Goal: Feedback & Contribution: Contribute content

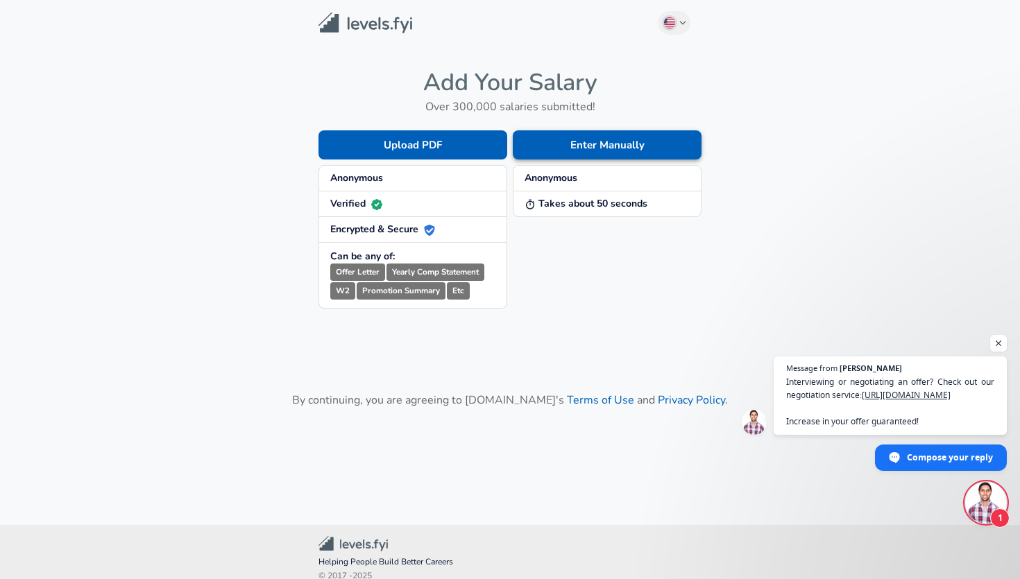
click at [628, 139] on button "Enter Manually" at bounding box center [607, 144] width 189 height 29
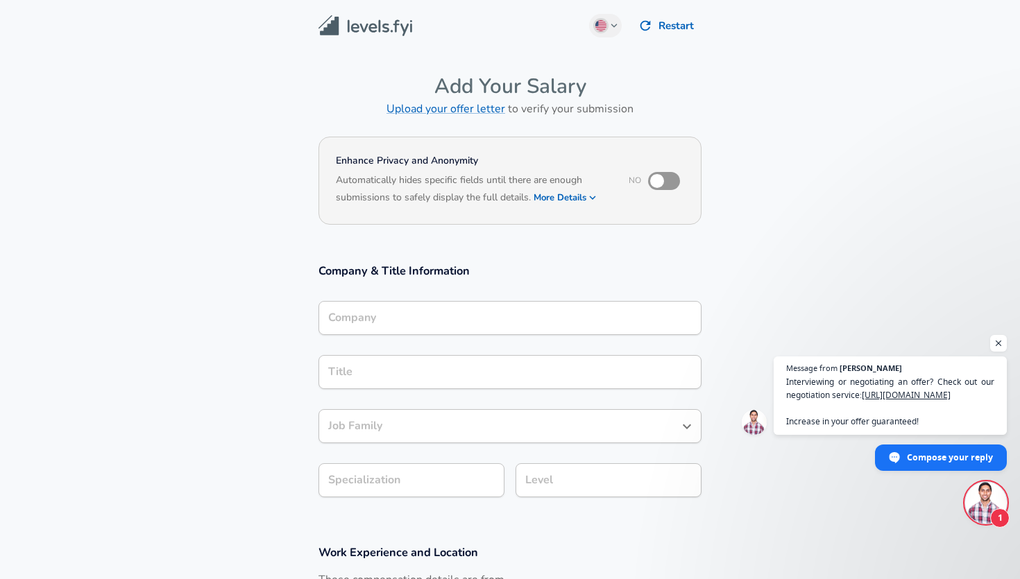
click at [495, 318] on input "Company" at bounding box center [510, 318] width 371 height 22
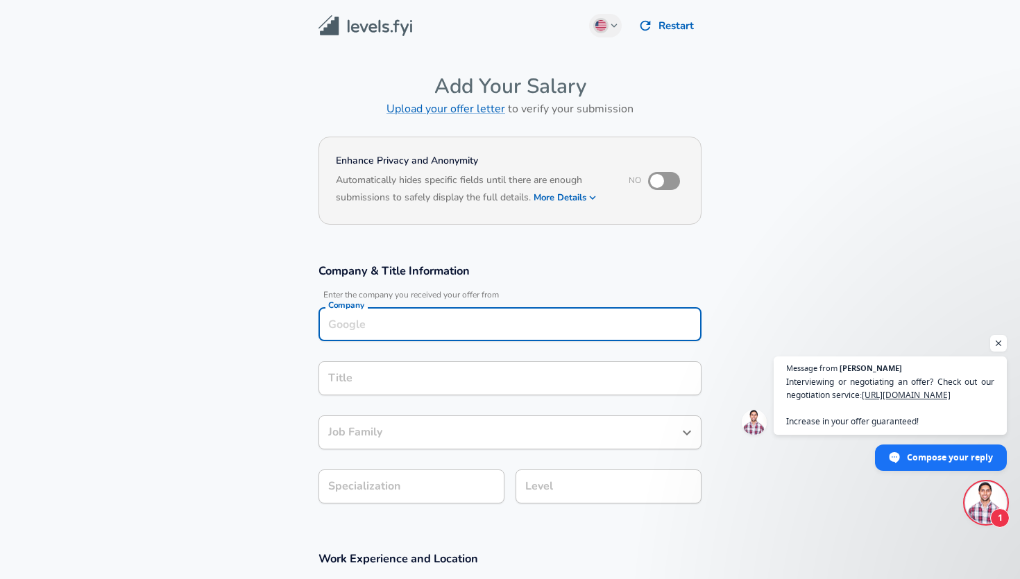
scroll to position [14, 0]
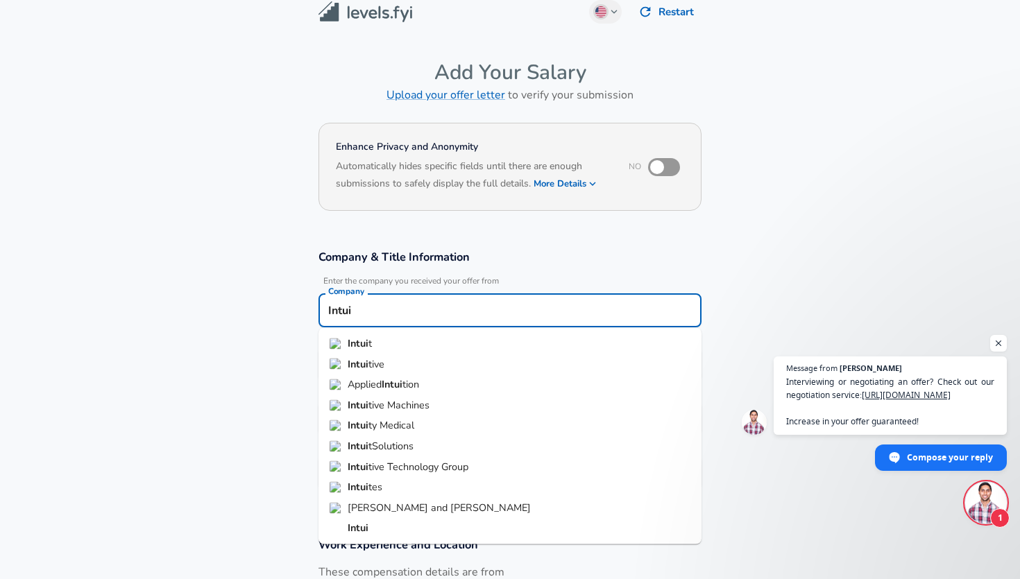
click at [459, 351] on li "Intui t" at bounding box center [509, 344] width 383 height 21
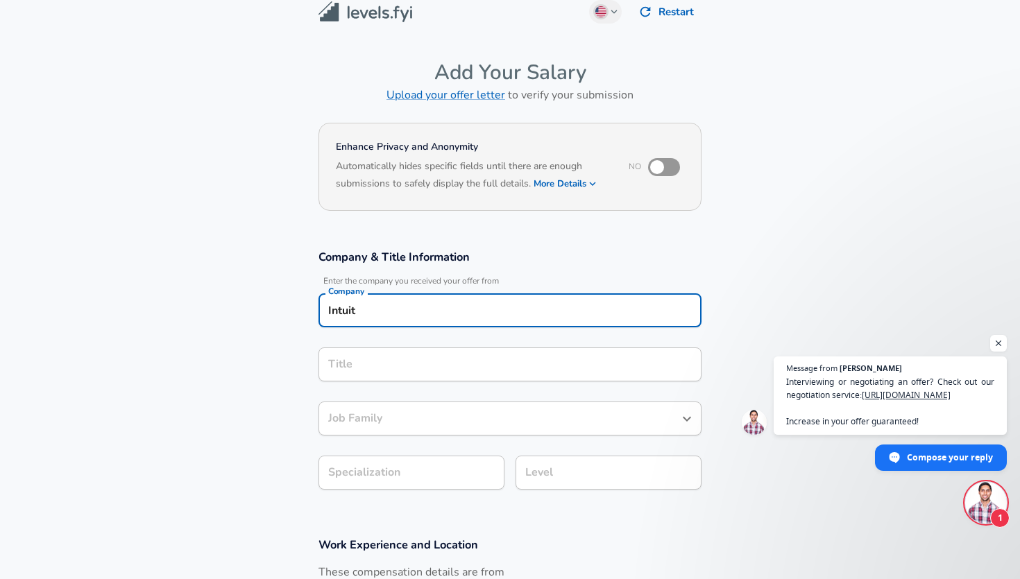
type input "Intuit"
click at [407, 370] on input "Title" at bounding box center [510, 365] width 371 height 22
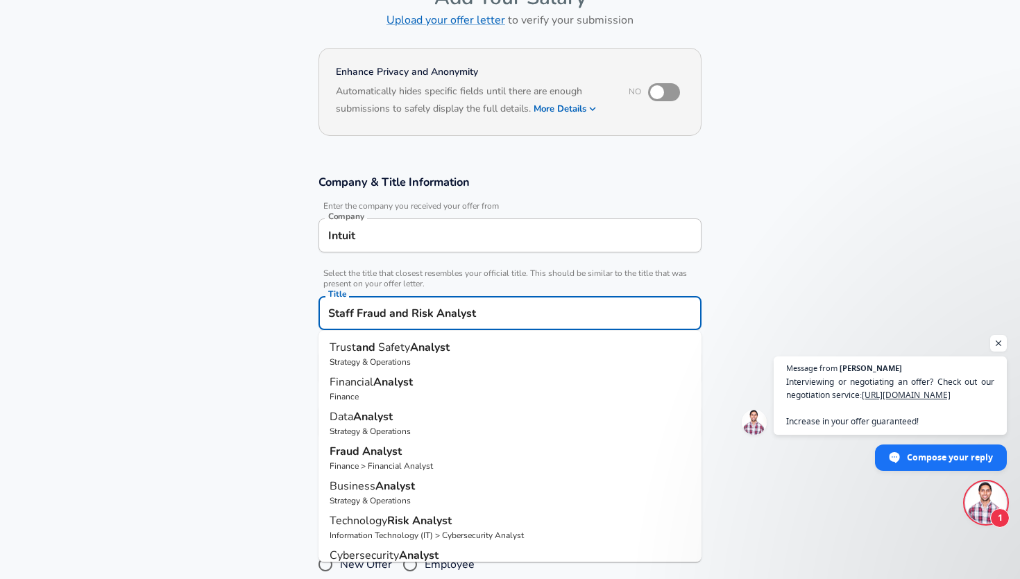
scroll to position [90, 0]
type input "Staff Fraud and Risk Analyst"
click at [790, 314] on section "Company & Title Information Enter the company you received your offer from Comp…" at bounding box center [510, 314] width 1020 height 312
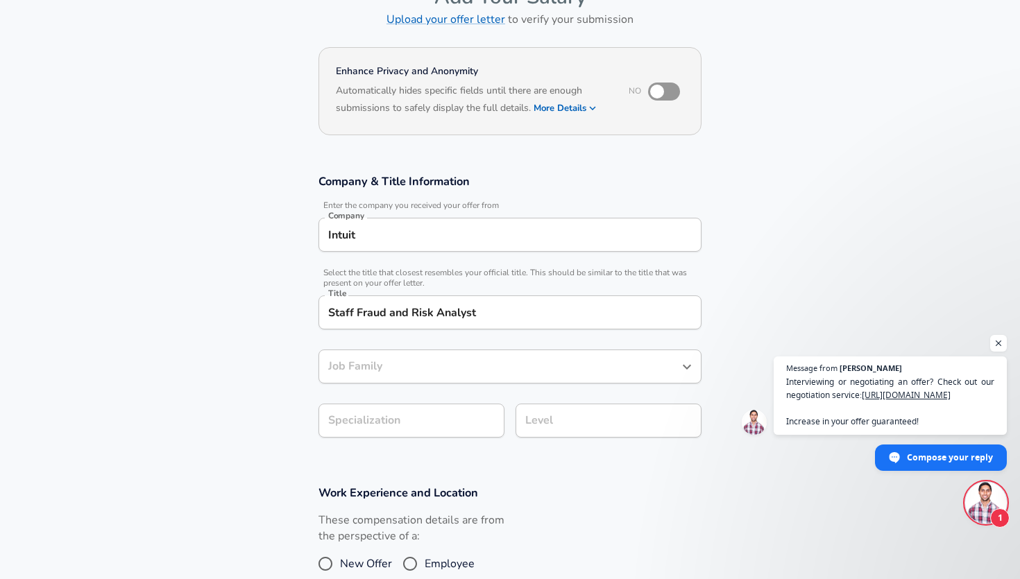
click at [525, 359] on input "Job Family" at bounding box center [500, 367] width 350 height 22
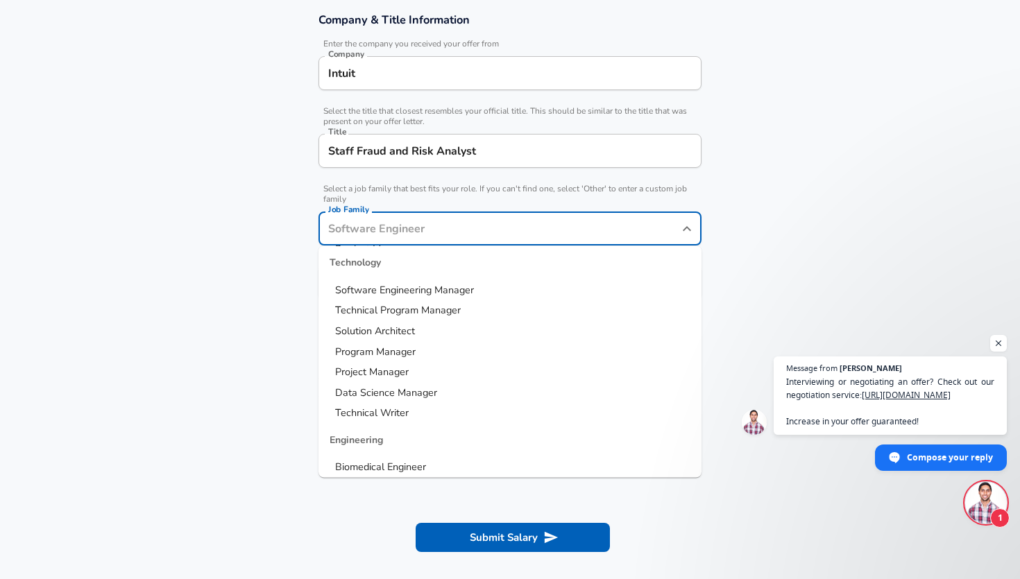
scroll to position [71, 0]
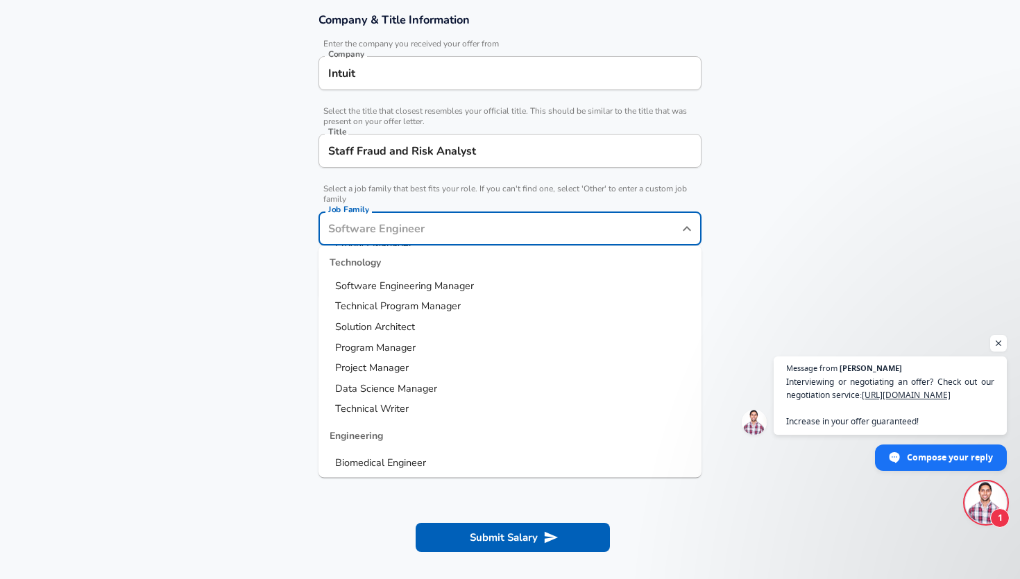
click at [387, 348] on span "Program Manager" at bounding box center [375, 347] width 80 height 14
type input "Program Manager"
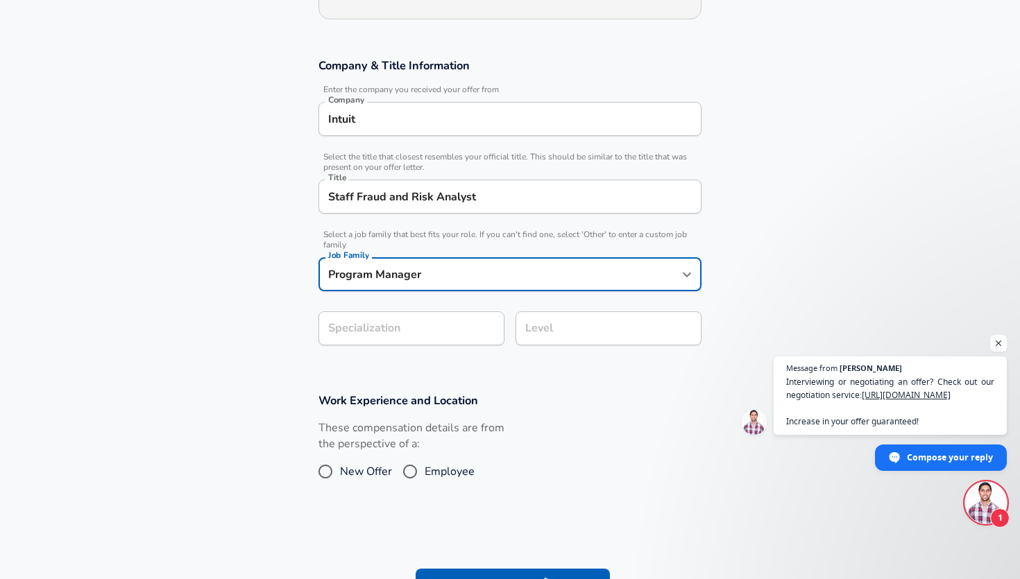
scroll to position [196, 0]
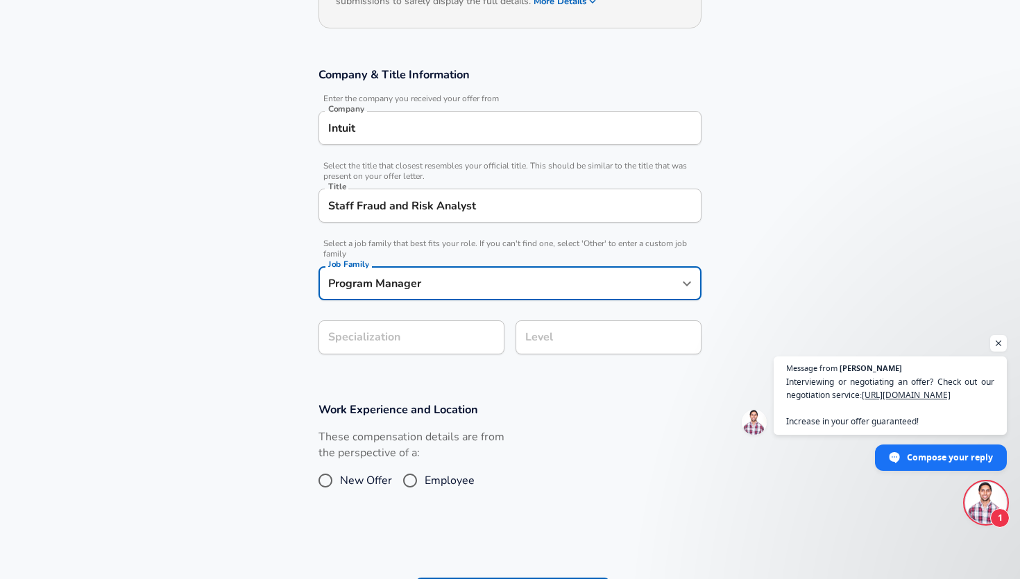
click at [437, 287] on input "Program Manager" at bounding box center [500, 284] width 350 height 22
drag, startPoint x: 436, startPoint y: 282, endPoint x: 166, endPoint y: 264, distance: 271.2
click at [166, 264] on section "Company & Title Information Enter the company you received your offer from Comp…" at bounding box center [510, 218] width 1020 height 335
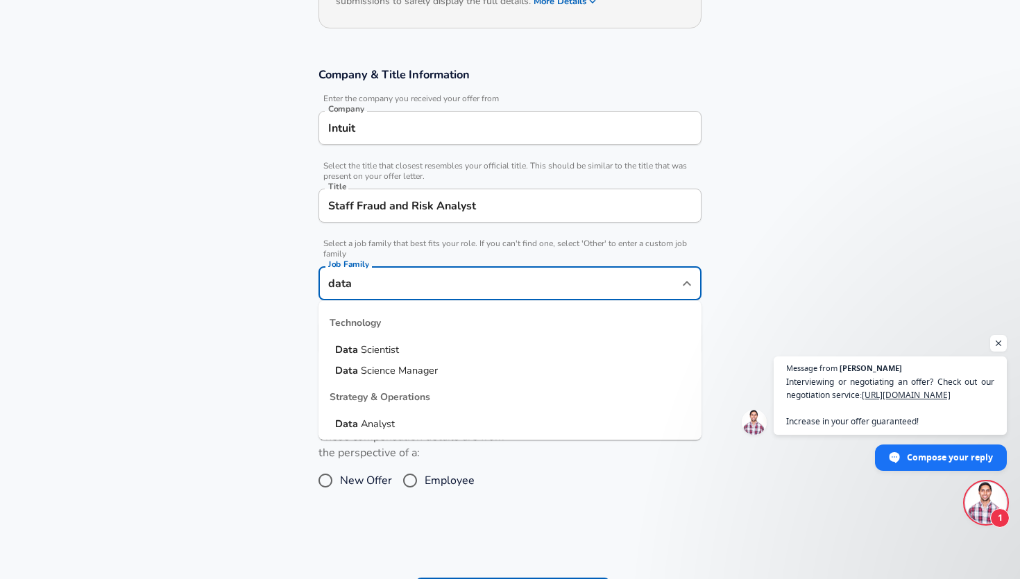
click at [371, 423] on span "Analyst" at bounding box center [378, 424] width 34 height 14
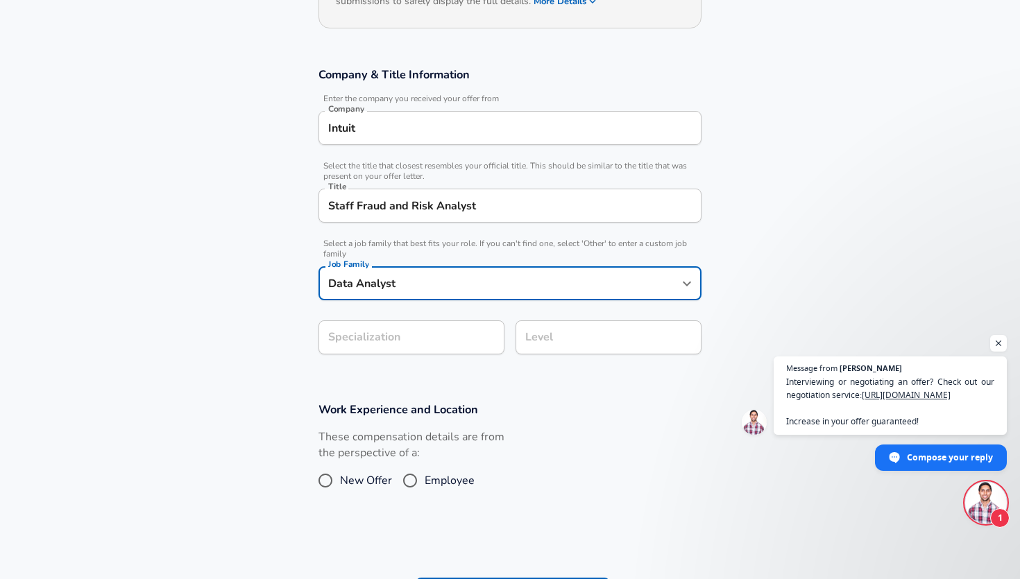
type input "Data Analyst"
click at [472, 387] on section "Work Experience and Location These compensation details are from the perspectiv…" at bounding box center [510, 455] width 1020 height 139
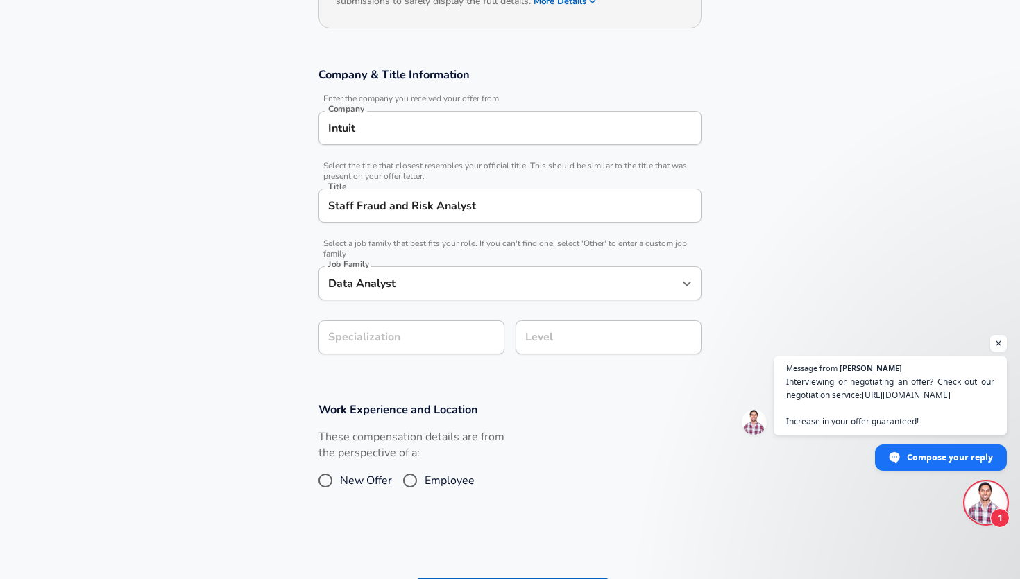
click at [577, 343] on input "Level" at bounding box center [608, 338] width 173 height 22
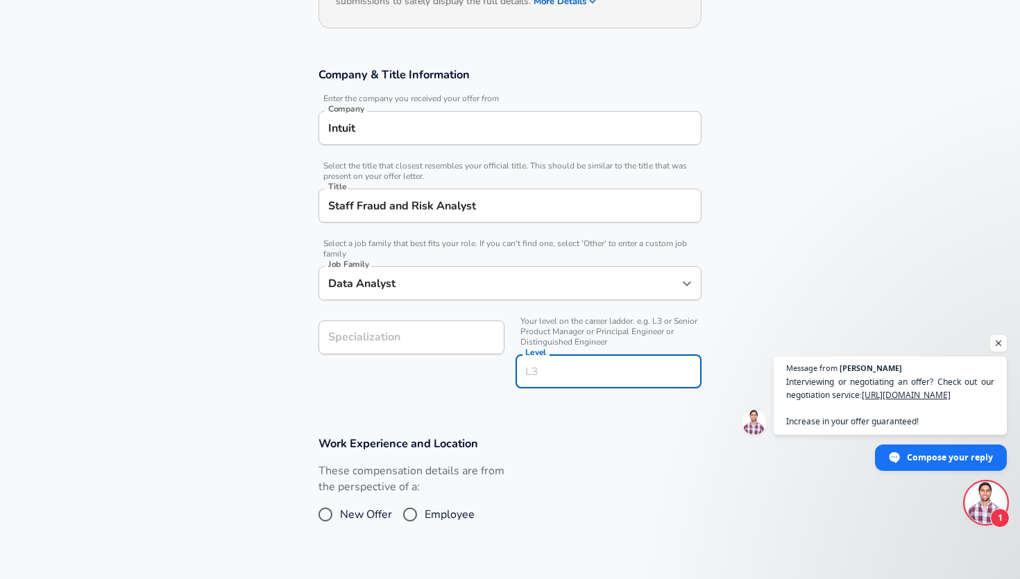
scroll to position [224, 0]
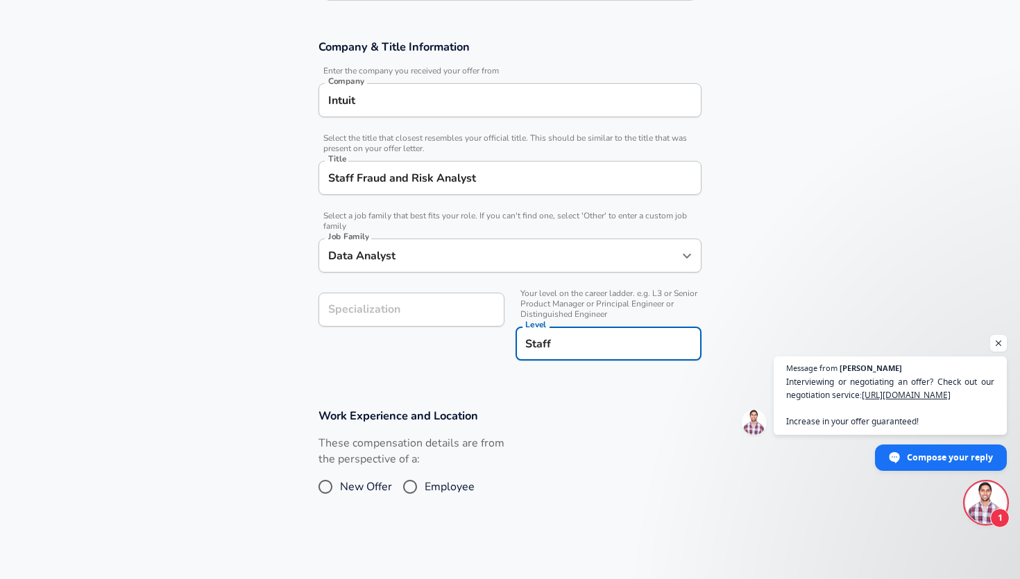
type input "Staff"
click at [574, 431] on div "Work Experience and Location These compensation details are from the perspectiv…" at bounding box center [510, 458] width 416 height 101
click at [425, 486] on span "Employee" at bounding box center [450, 487] width 50 height 17
click at [424, 486] on input "Employee" at bounding box center [409, 487] width 29 height 22
radio input "true"
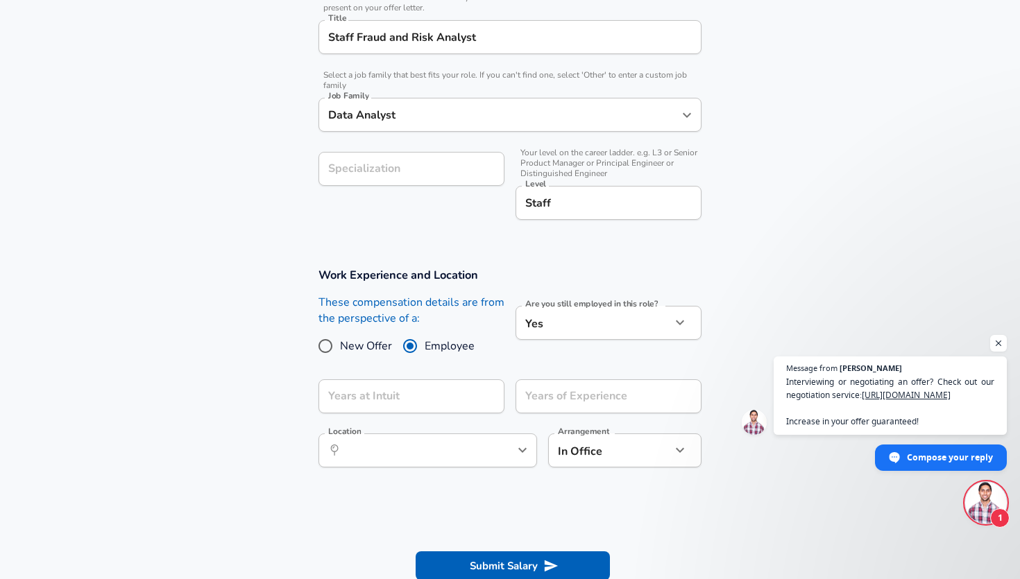
scroll to position [367, 0]
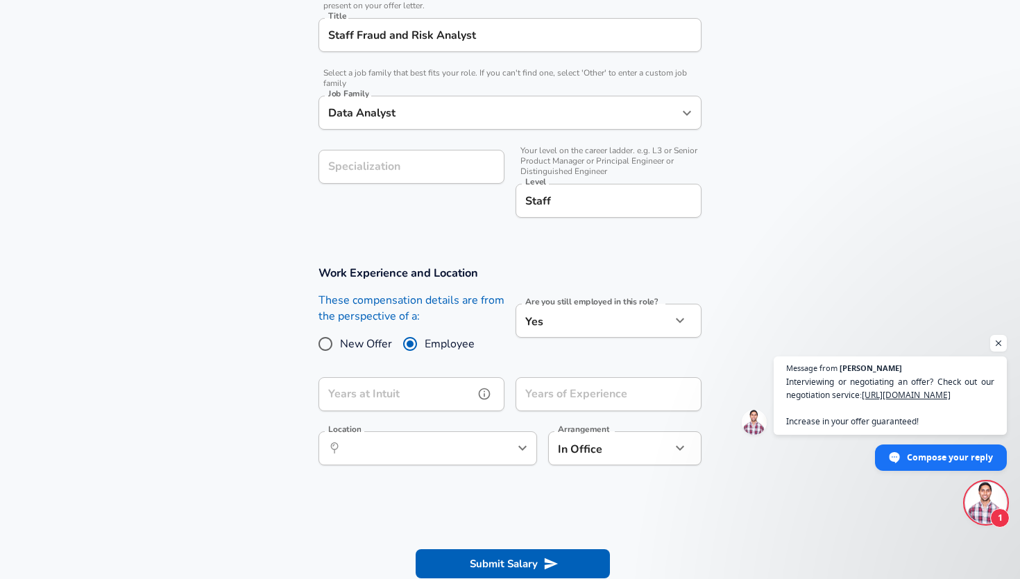
click at [450, 384] on input "Years at Intuit" at bounding box center [395, 394] width 155 height 34
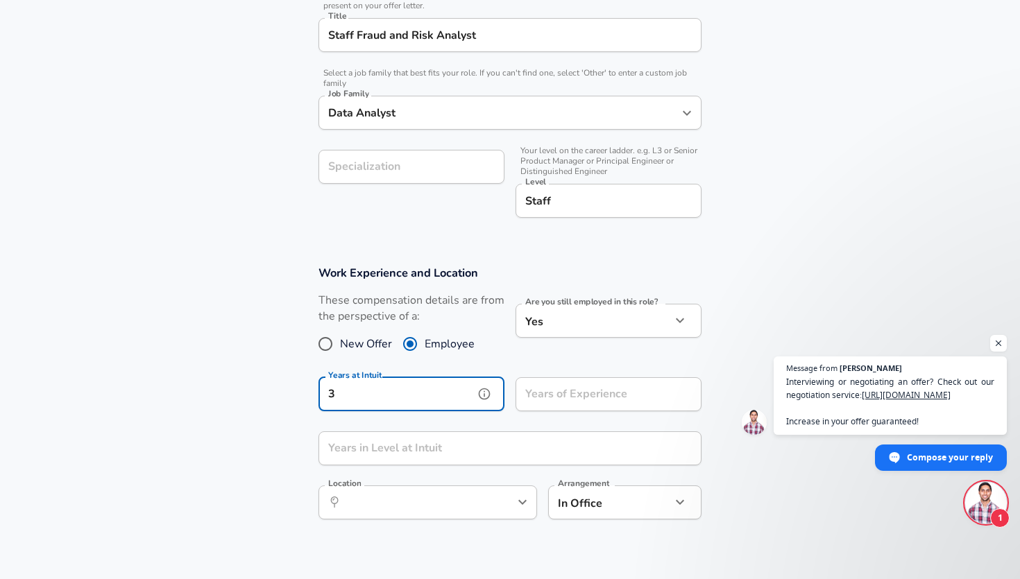
type input "3"
click at [741, 349] on section "Work Experience and Location These compensation details are from the perspectiv…" at bounding box center [510, 399] width 1020 height 301
click at [631, 399] on input "Years of Experience" at bounding box center [593, 394] width 155 height 34
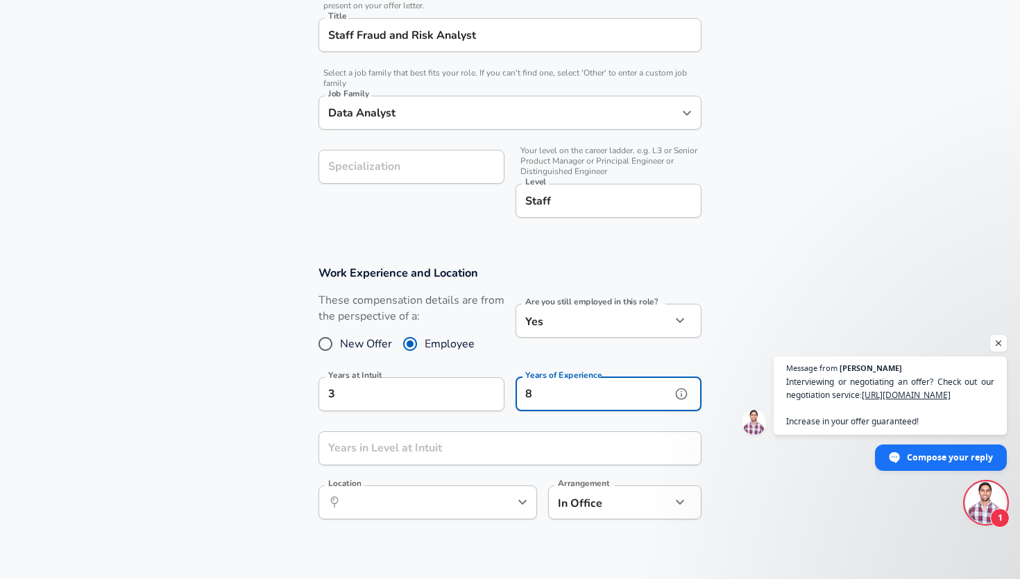
type input "8"
click at [523, 449] on input "Years in Level at Intuit" at bounding box center [494, 449] width 352 height 34
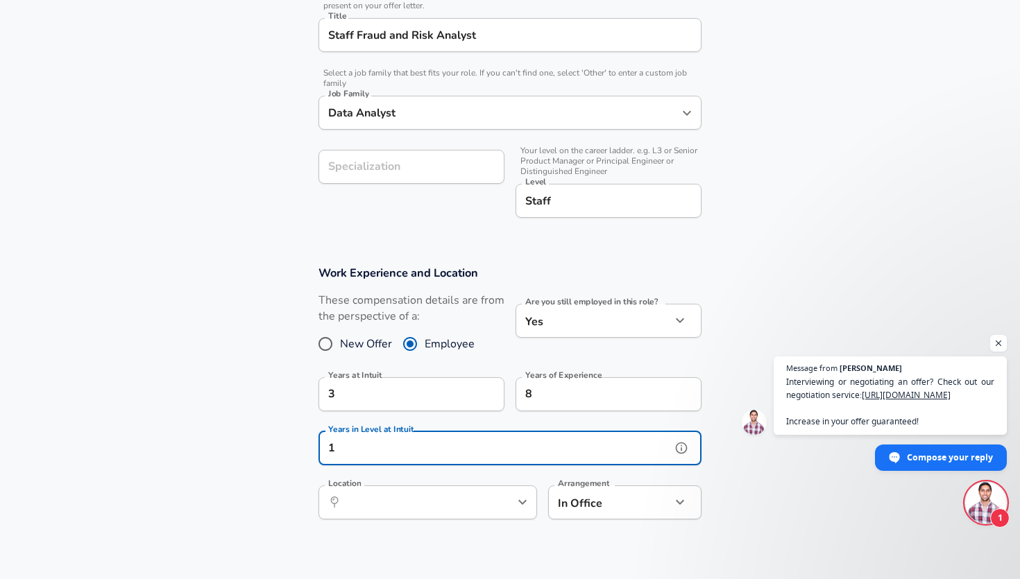
type input "1"
click at [781, 501] on section "Work Experience and Location These compensation details are from the perspectiv…" at bounding box center [510, 399] width 1020 height 301
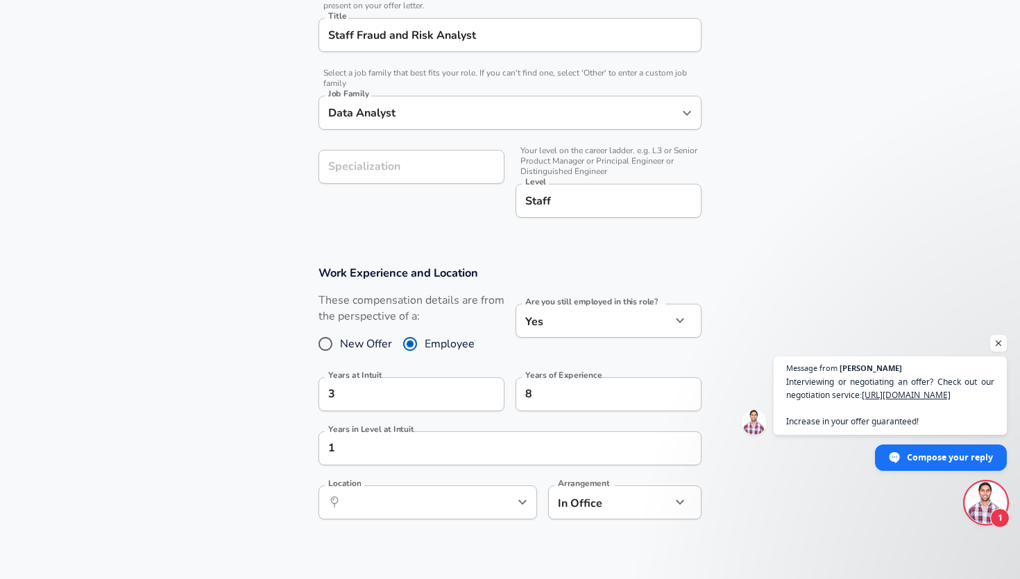
click at [374, 514] on div "​ Location" at bounding box center [427, 503] width 219 height 34
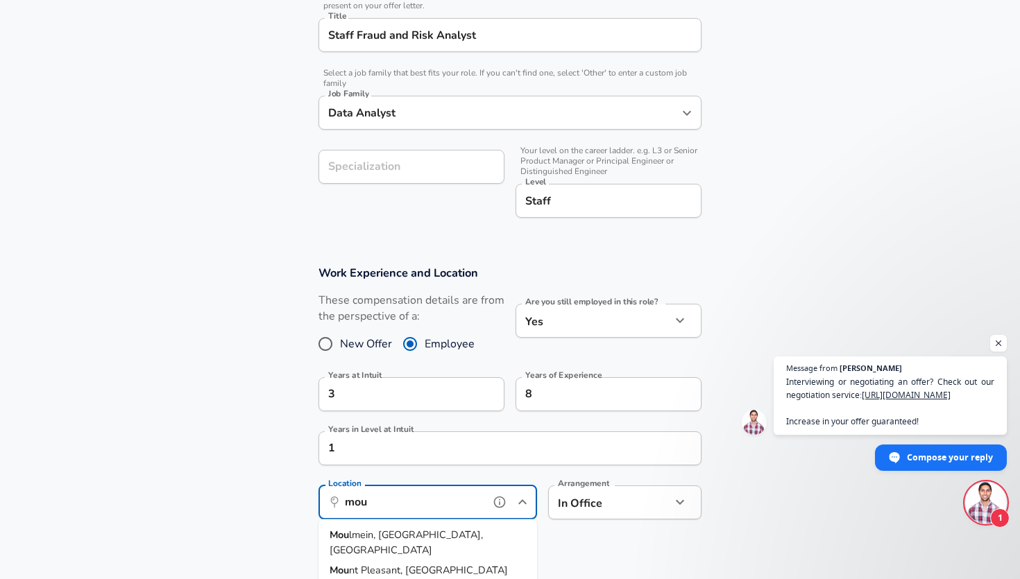
click at [375, 579] on span "ntain View, [GEOGRAPHIC_DATA]" at bounding box center [426, 591] width 155 height 14
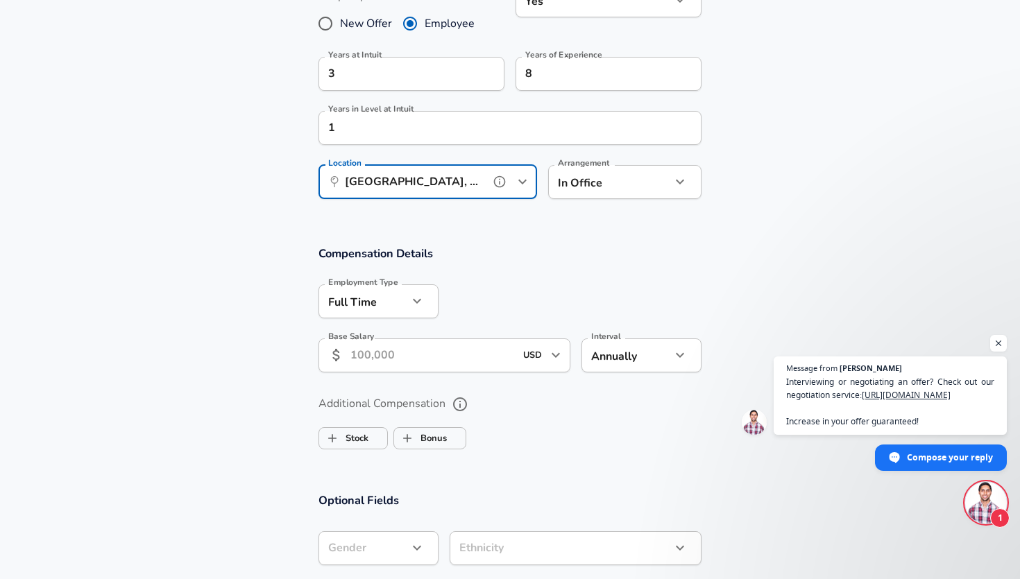
scroll to position [691, 0]
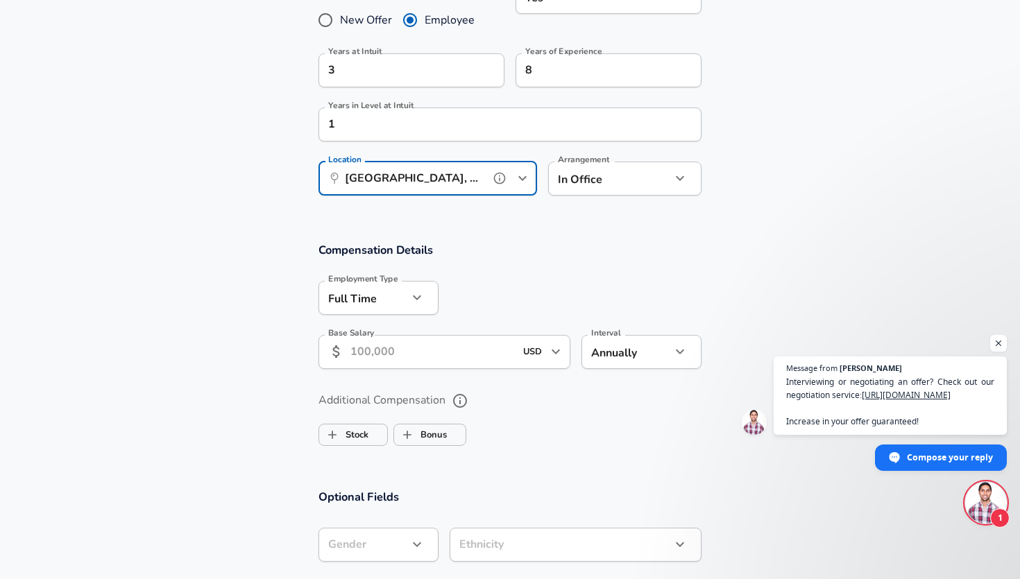
type input "[GEOGRAPHIC_DATA], [GEOGRAPHIC_DATA]"
click at [498, 355] on input "Base Salary" at bounding box center [432, 352] width 164 height 34
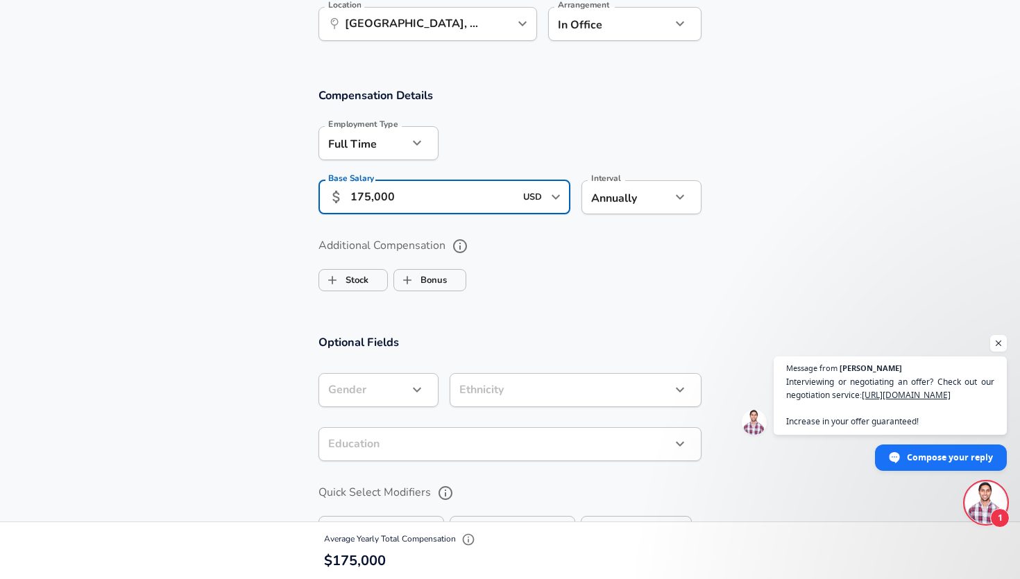
scroll to position [844, 0]
type input "175,000"
click at [377, 271] on span "Stock" at bounding box center [353, 282] width 68 height 26
checkbox input "true"
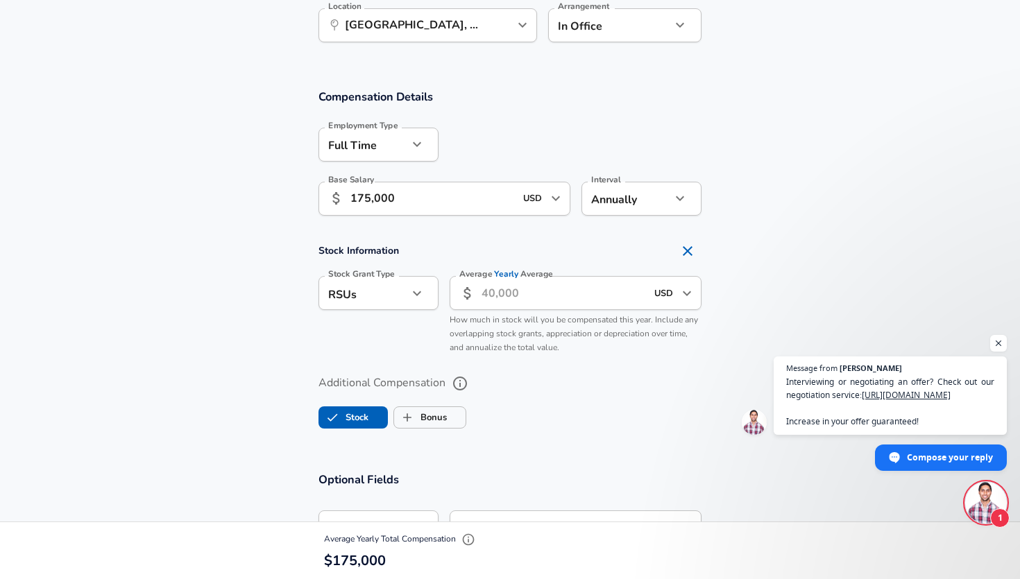
click at [484, 305] on input "Average Yearly Average" at bounding box center [564, 293] width 164 height 34
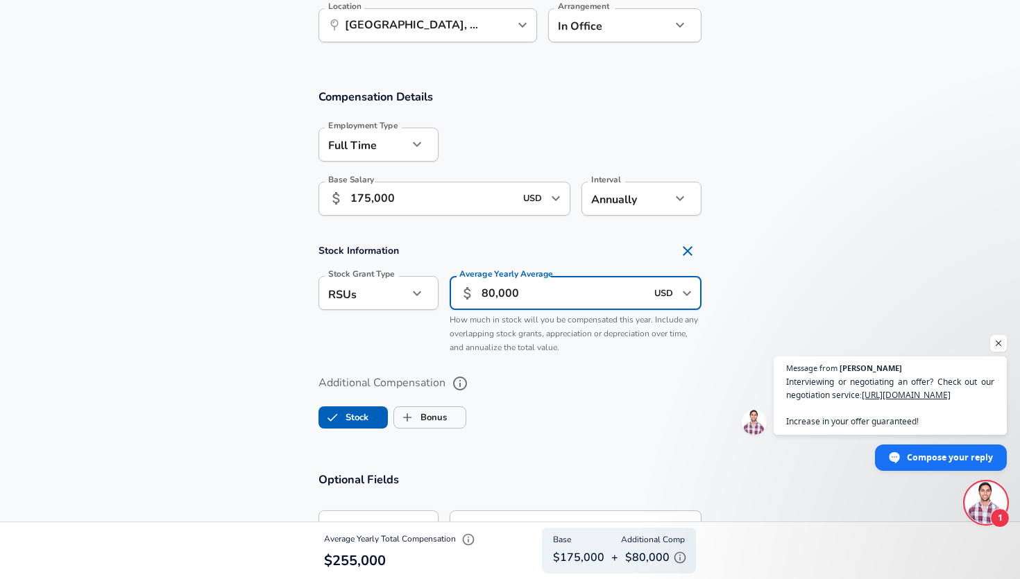
drag, startPoint x: 495, startPoint y: 289, endPoint x: 481, endPoint y: 289, distance: 13.9
click at [481, 289] on div "​ 80,000 USD ​ Average Yearly Average" at bounding box center [576, 293] width 252 height 34
type input "75,000"
click at [570, 375] on label "Additional Compensation" at bounding box center [509, 384] width 383 height 24
click at [472, 375] on button "Additional Compensation" at bounding box center [460, 384] width 24 height 24
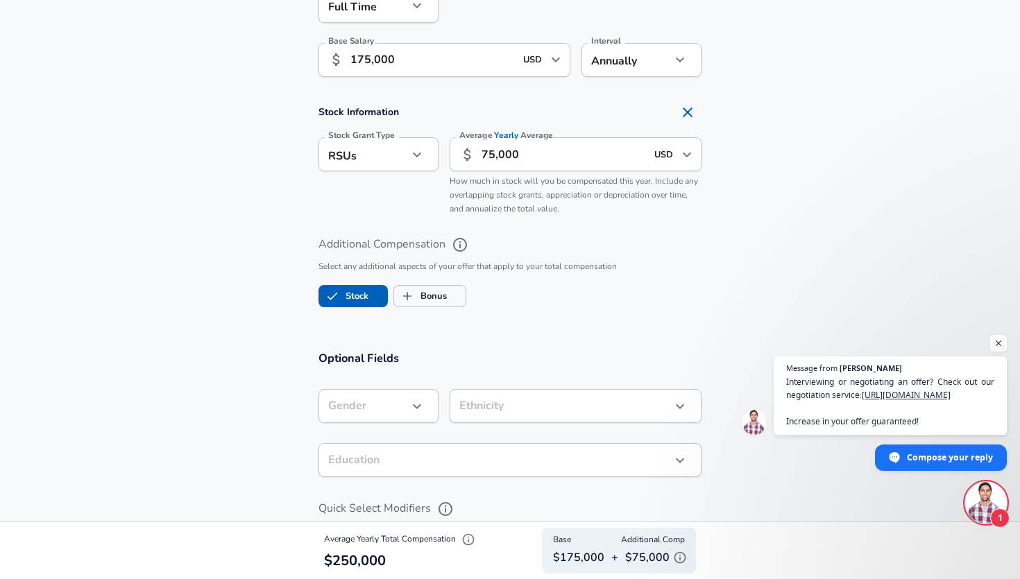
scroll to position [988, 0]
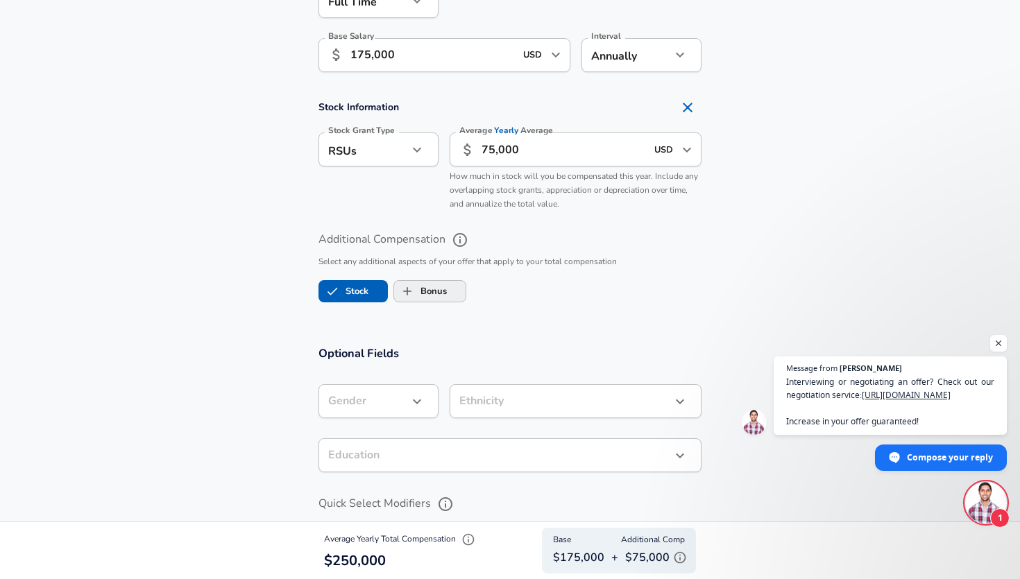
click at [428, 292] on label "Bonus" at bounding box center [420, 291] width 53 height 26
checkbox input "true"
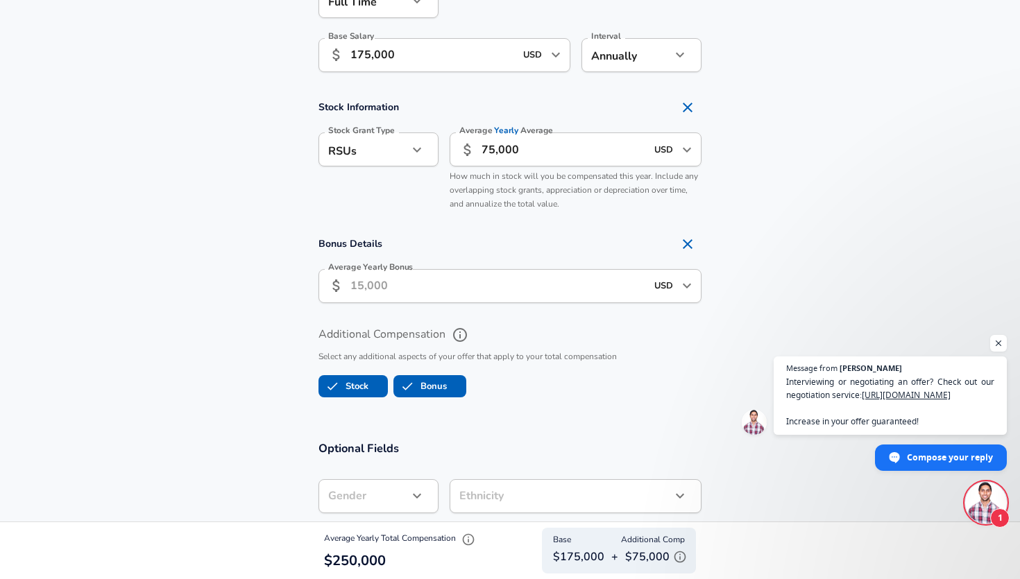
click at [420, 286] on input "Average Yearly Bonus" at bounding box center [498, 286] width 296 height 34
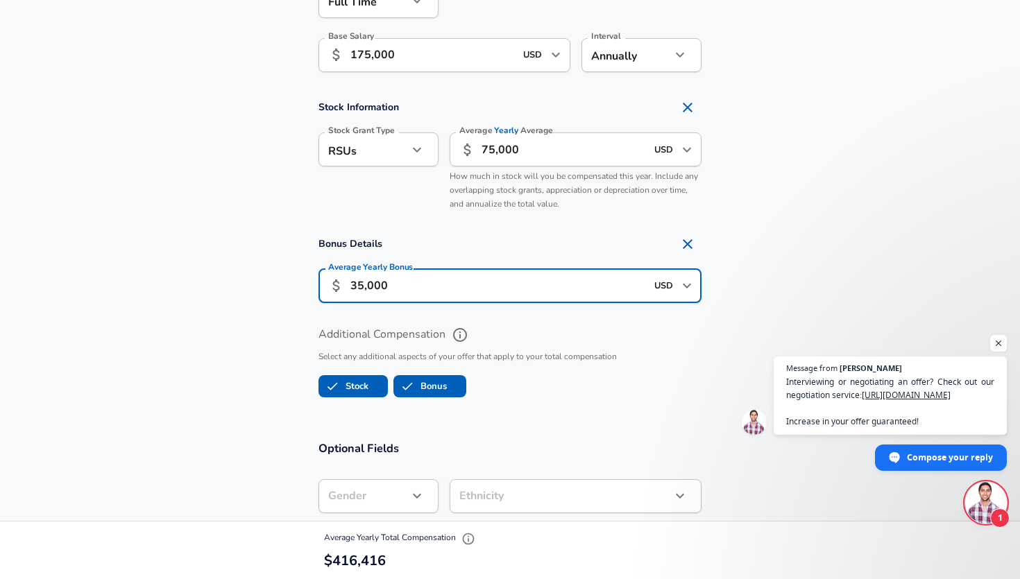
type input "35,000"
click at [528, 357] on p "Select any additional aspects of your offer that apply to your total compensati…" at bounding box center [509, 357] width 383 height 14
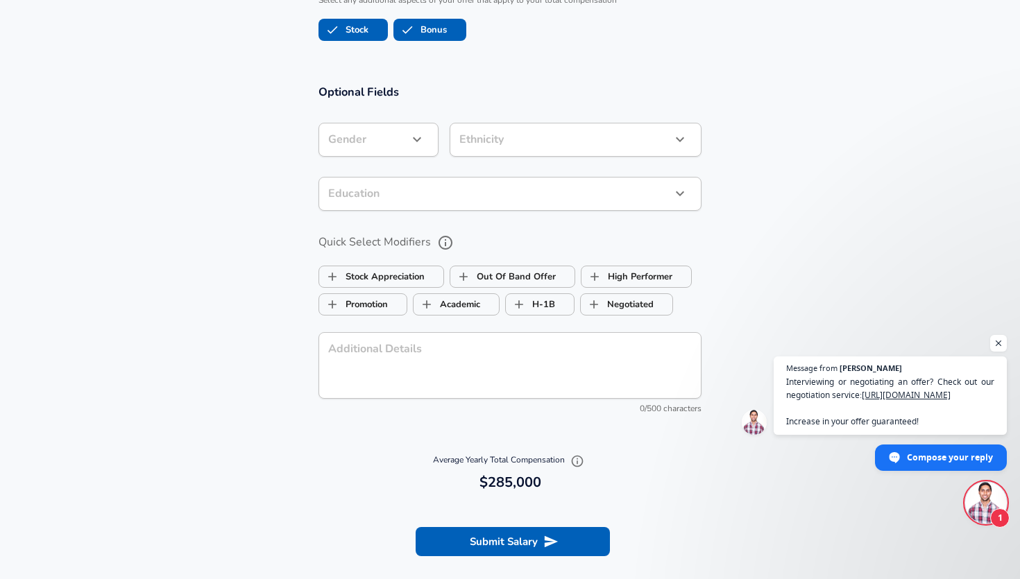
scroll to position [1352, 0]
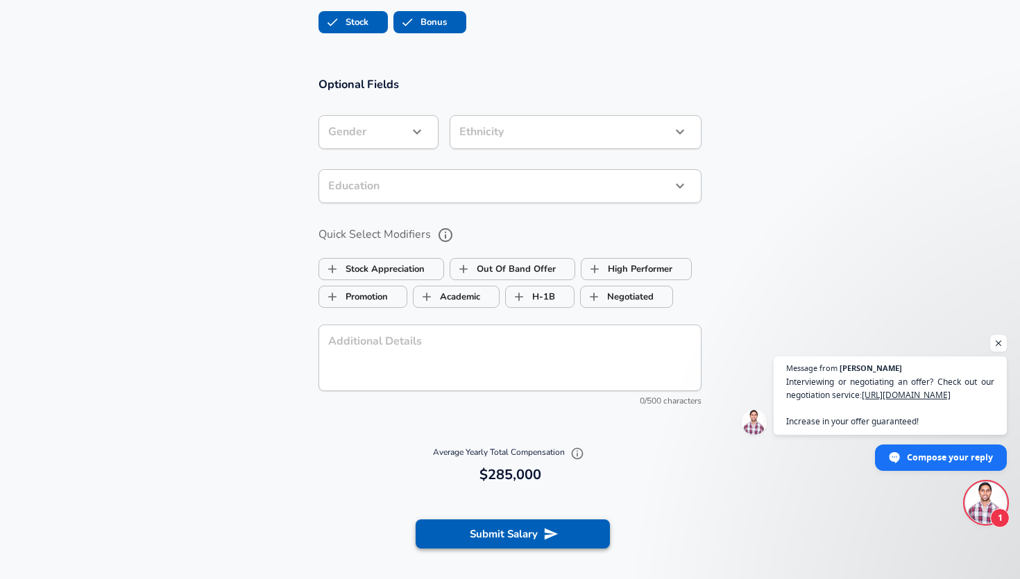
click at [531, 537] on button "Submit Salary" at bounding box center [513, 534] width 194 height 29
